Goal: Task Accomplishment & Management: Use online tool/utility

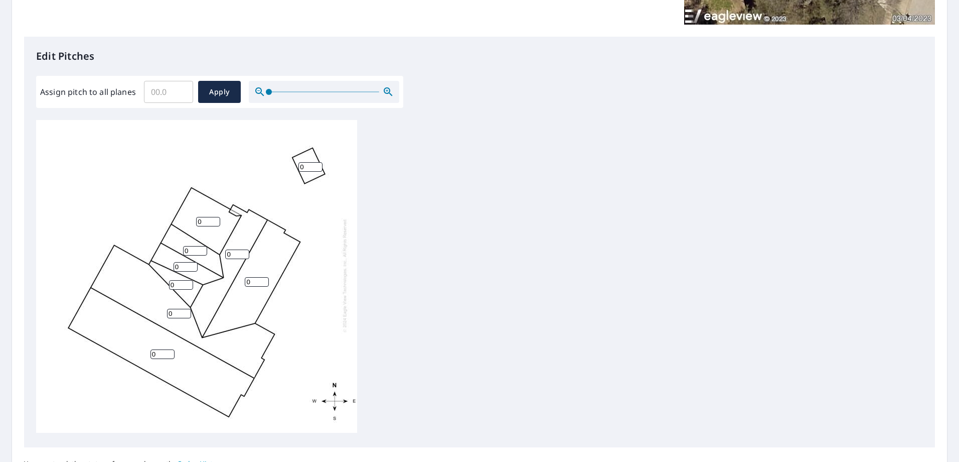
scroll to position [251, 0]
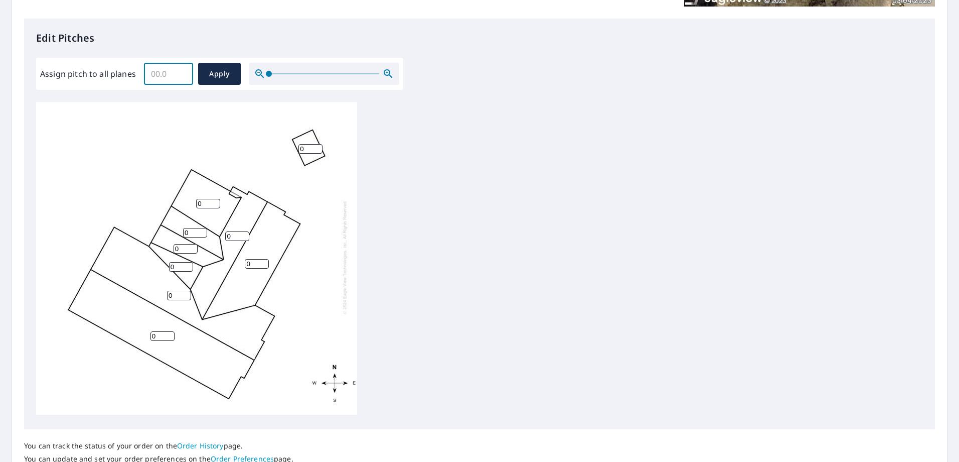
click at [159, 75] on input "Assign pitch to all planes" at bounding box center [168, 74] width 49 height 28
type input "6"
click at [221, 82] on button "Apply" at bounding box center [219, 74] width 43 height 22
type input "6"
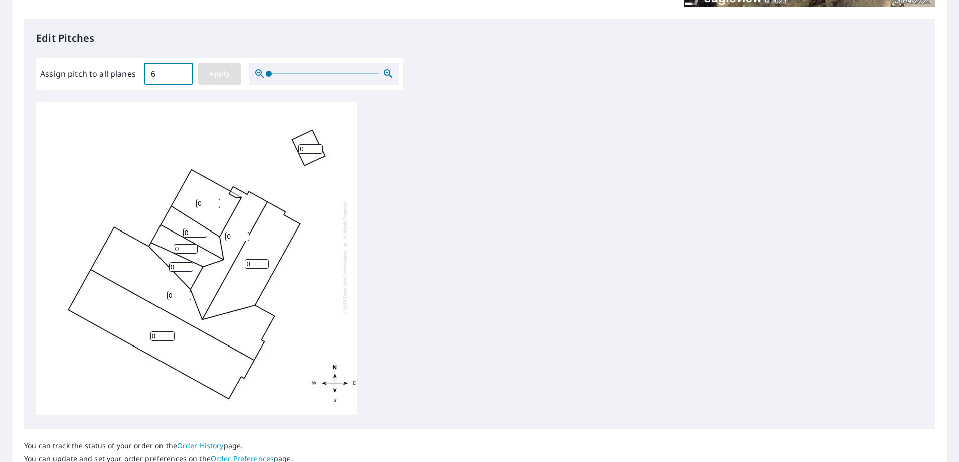
type input "6"
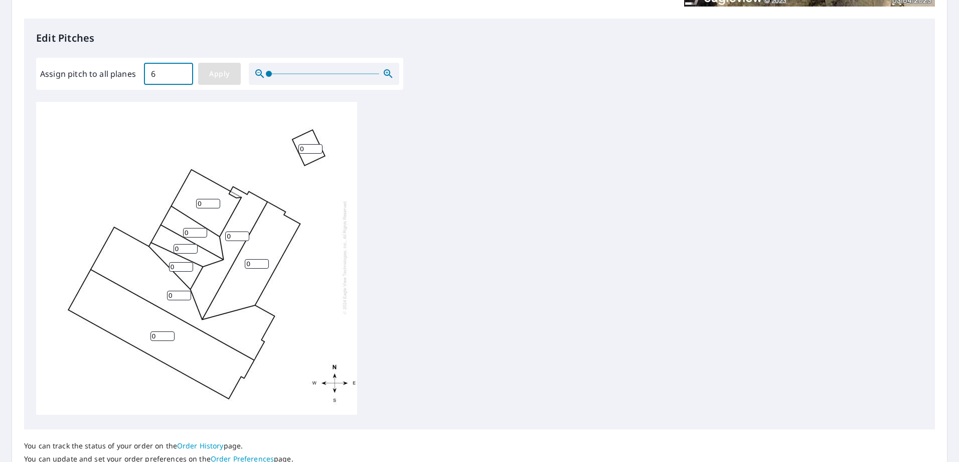
type input "6"
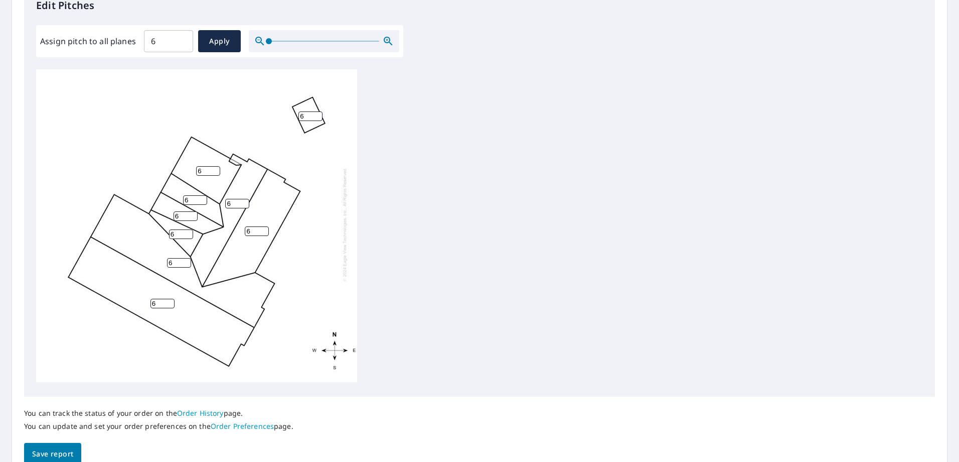
scroll to position [301, 0]
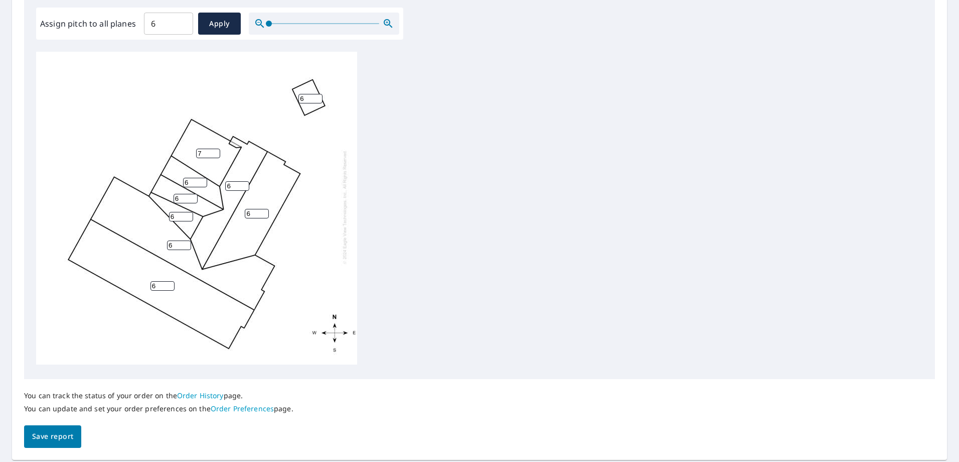
click at [211, 149] on input "7" at bounding box center [208, 154] width 24 height 10
drag, startPoint x: 204, startPoint y: 146, endPoint x: 191, endPoint y: 146, distance: 13.1
click at [191, 146] on div "6 6 6 6 7 6 6 6 6" at bounding box center [196, 206] width 321 height 315
type input "3"
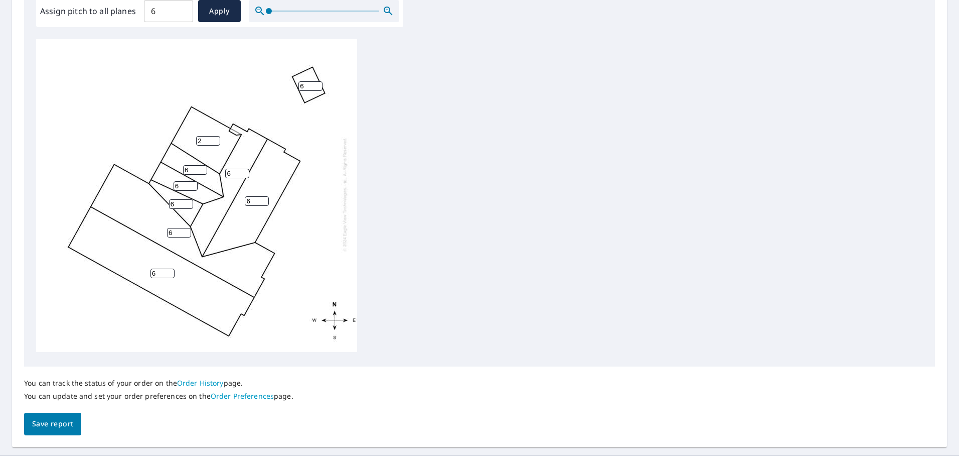
scroll to position [333, 0]
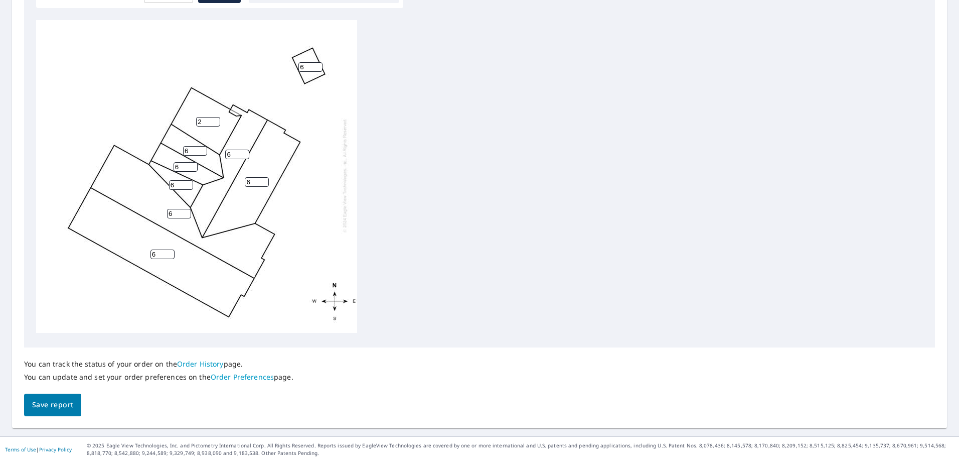
type input "2"
click at [178, 180] on input "6" at bounding box center [181, 185] width 24 height 10
type input "3"
click at [61, 406] on span "Save report" at bounding box center [52, 404] width 41 height 13
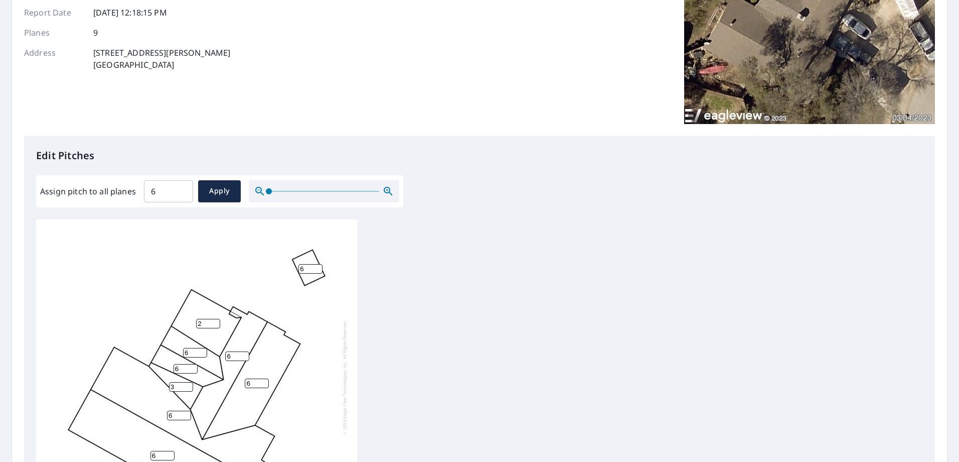
scroll to position [0, 0]
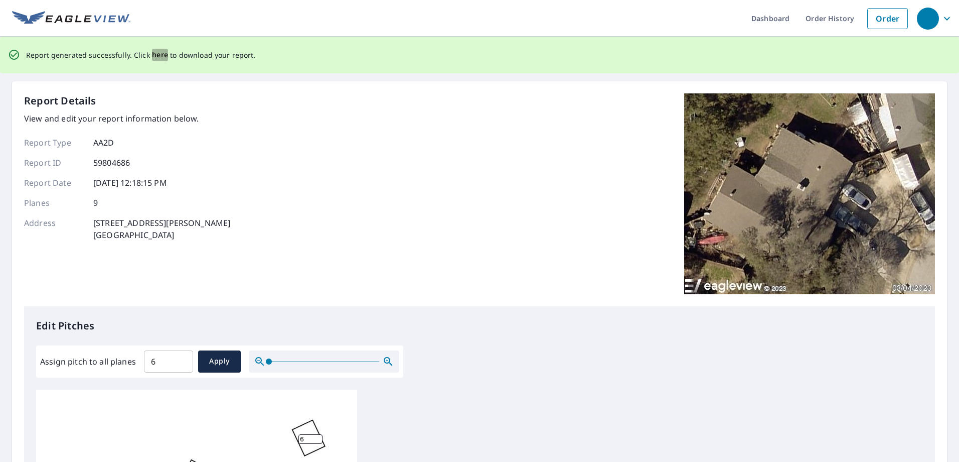
click at [156, 56] on span "here" at bounding box center [160, 55] width 17 height 13
